Goal: Check status: Check status

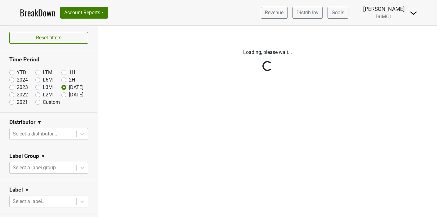
click at [65, 99] on div "Reset filters Time Period YTD LTM 1H 2024 L6M 2H 2023 L3M [DATE] '25 2022 L2M A…" at bounding box center [49, 121] width 98 height 191
click at [60, 97] on div "Reset filters Time Period YTD LTM 1H 2024 L6M 2H 2023 L3M [DATE] '25 2022 L2M A…" at bounding box center [49, 121] width 98 height 191
click at [60, 101] on div "Reset filters Time Period YTD LTM 1H 2024 L6M 2H 2023 L3M [DATE] '25 2022 L2M A…" at bounding box center [49, 121] width 98 height 191
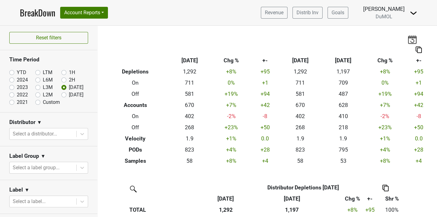
click at [69, 96] on label "[DATE]" at bounding box center [76, 94] width 15 height 7
click at [61, 96] on input "[DATE]" at bounding box center [73, 94] width 25 height 6
radio input "true"
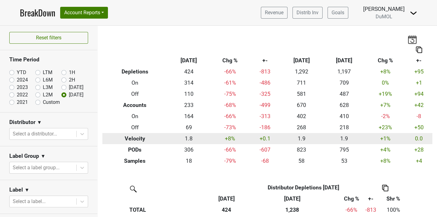
click at [406, 137] on td "0.0" at bounding box center [419, 138] width 27 height 11
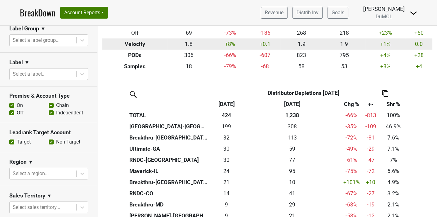
scroll to position [133, 0]
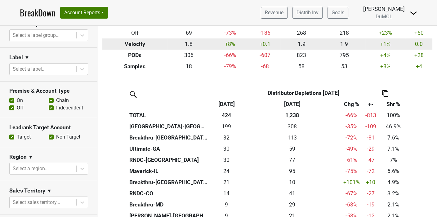
click at [17, 109] on label "Off" at bounding box center [20, 107] width 7 height 7
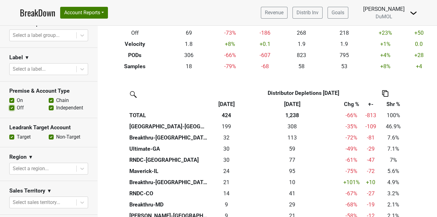
click at [10, 109] on input "Off" at bounding box center [11, 107] width 5 height 6
checkbox input "false"
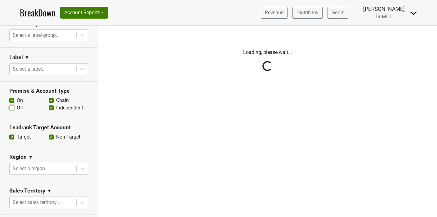
scroll to position [0, 0]
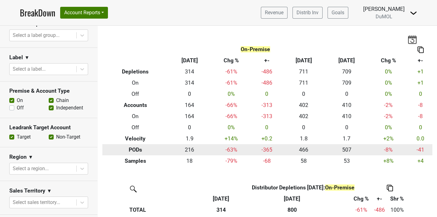
click at [326, 149] on td "507" at bounding box center [346, 149] width 43 height 11
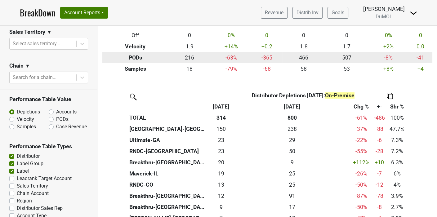
scroll to position [293, 0]
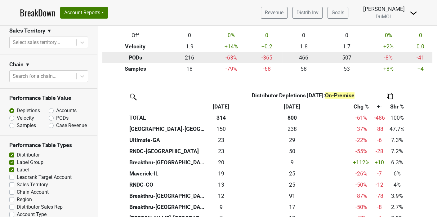
click at [56, 111] on label "Accounts" at bounding box center [66, 110] width 20 height 7
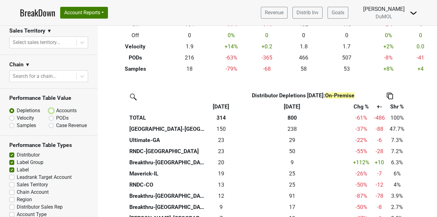
click at [49, 111] on input "Accounts" at bounding box center [68, 110] width 38 height 6
radio input "true"
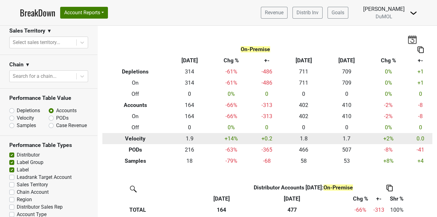
click at [359, 142] on td "1.7" at bounding box center [346, 138] width 43 height 11
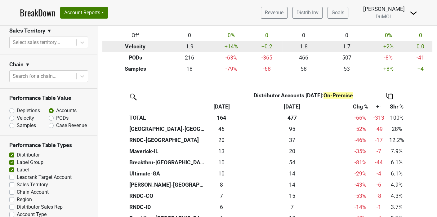
scroll to position [92, 0]
